Goal: Entertainment & Leisure: Consume media (video, audio)

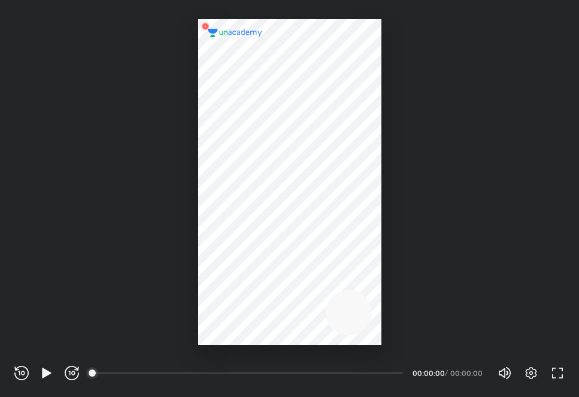
scroll to position [397, 579]
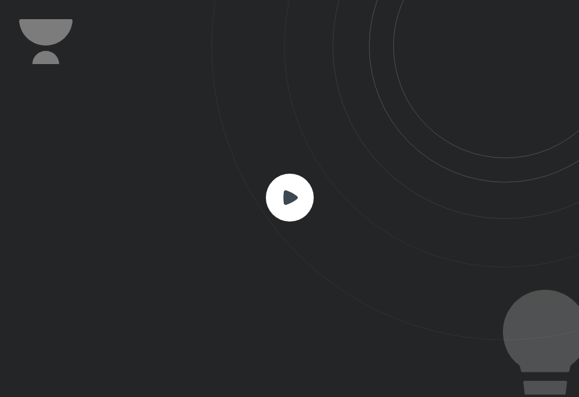
click at [295, 192] on rect at bounding box center [290, 198] width 48 height 48
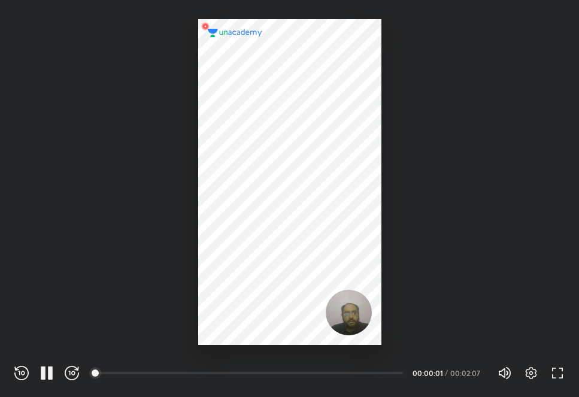
click at [509, 371] on span "100%" at bounding box center [512, 372] width 7 height 7
click at [50, 366] on icon "button" at bounding box center [50, 372] width 5 height 13
click at [45, 368] on icon "button" at bounding box center [47, 373] width 14 height 14
click at [72, 368] on icon "button" at bounding box center [72, 373] width 14 height 14
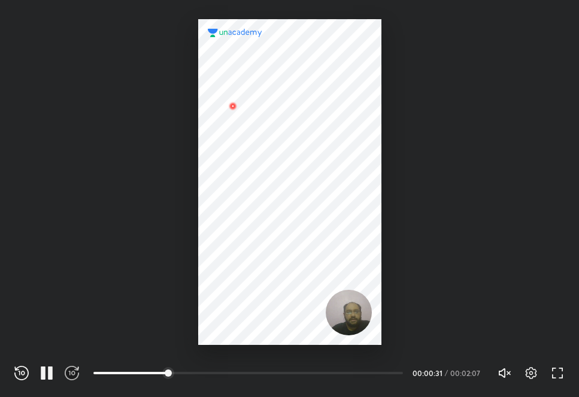
click at [72, 368] on icon "button" at bounding box center [72, 373] width 14 height 14
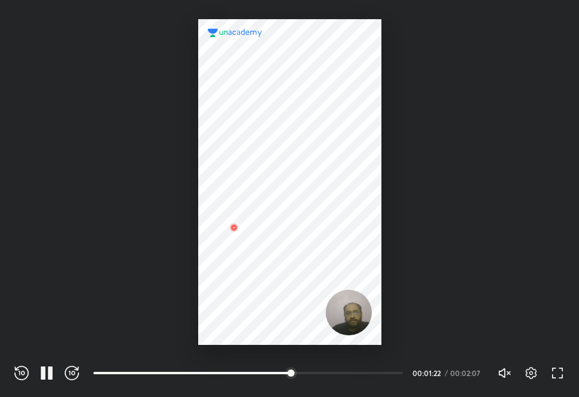
click at [72, 368] on icon "button" at bounding box center [72, 373] width 14 height 14
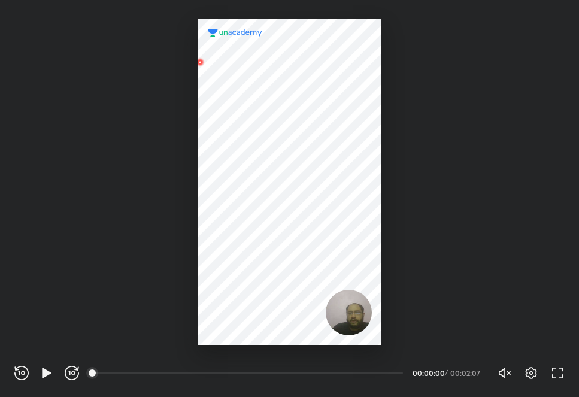
click at [72, 368] on icon "button" at bounding box center [72, 373] width 14 height 14
drag, startPoint x: 117, startPoint y: 370, endPoint x: 350, endPoint y: 361, distance: 233.0
click at [350, 366] on div "01:06" at bounding box center [252, 373] width 319 height 14
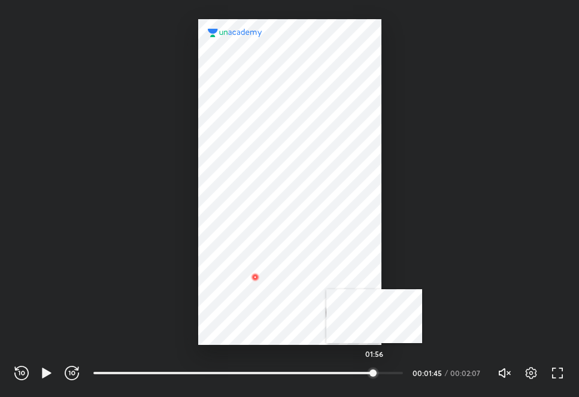
click at [374, 373] on div at bounding box center [373, 373] width 10 height 10
click at [385, 373] on div at bounding box center [384, 373] width 10 height 10
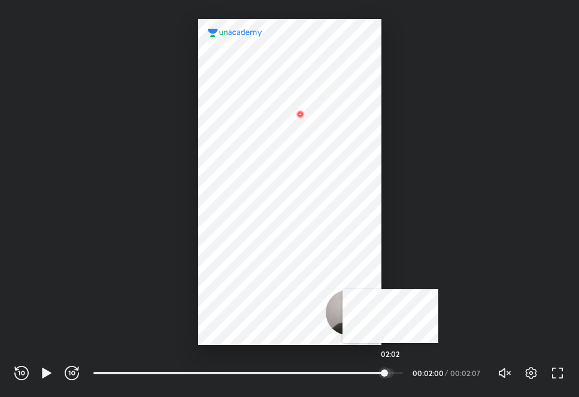
click at [390, 375] on div at bounding box center [389, 373] width 10 height 10
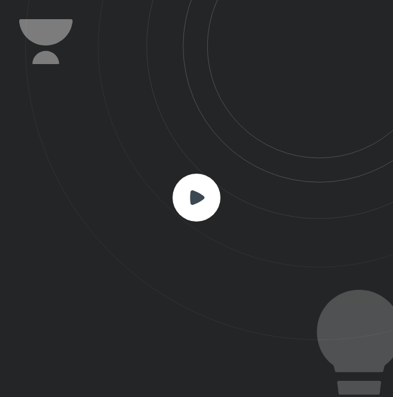
click at [202, 208] on rect at bounding box center [196, 198] width 48 height 48
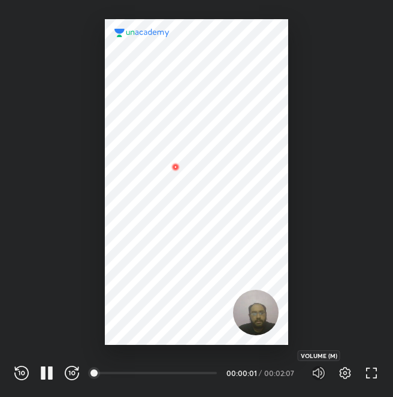
click at [311, 376] on icon "button" at bounding box center [318, 373] width 14 height 14
